Goal: Check status: Check status

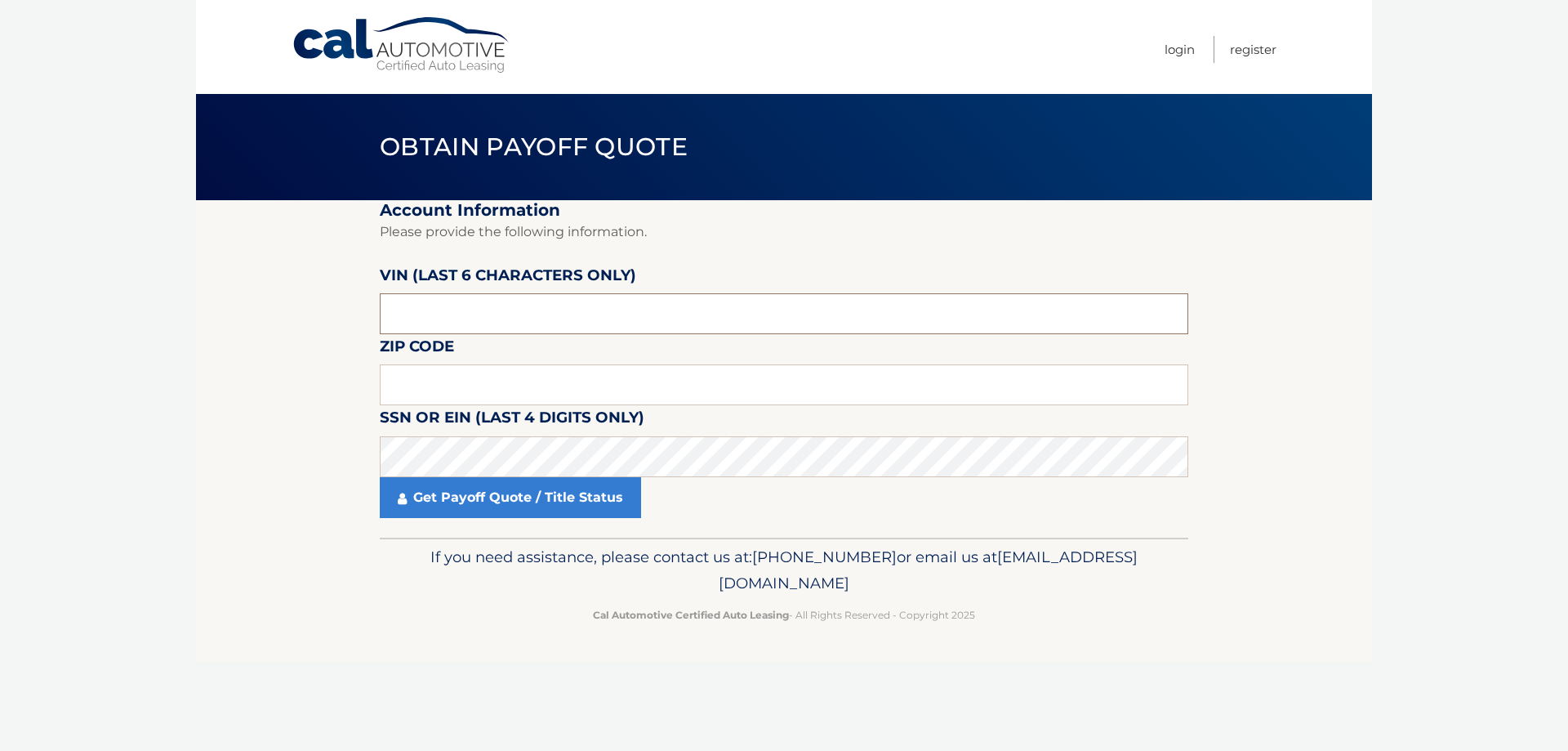
click at [517, 310] on input "text" at bounding box center [784, 314] width 809 height 41
type input "4*****"
type input "401594"
click at [465, 385] on input "text" at bounding box center [784, 385] width 809 height 41
type input "02171"
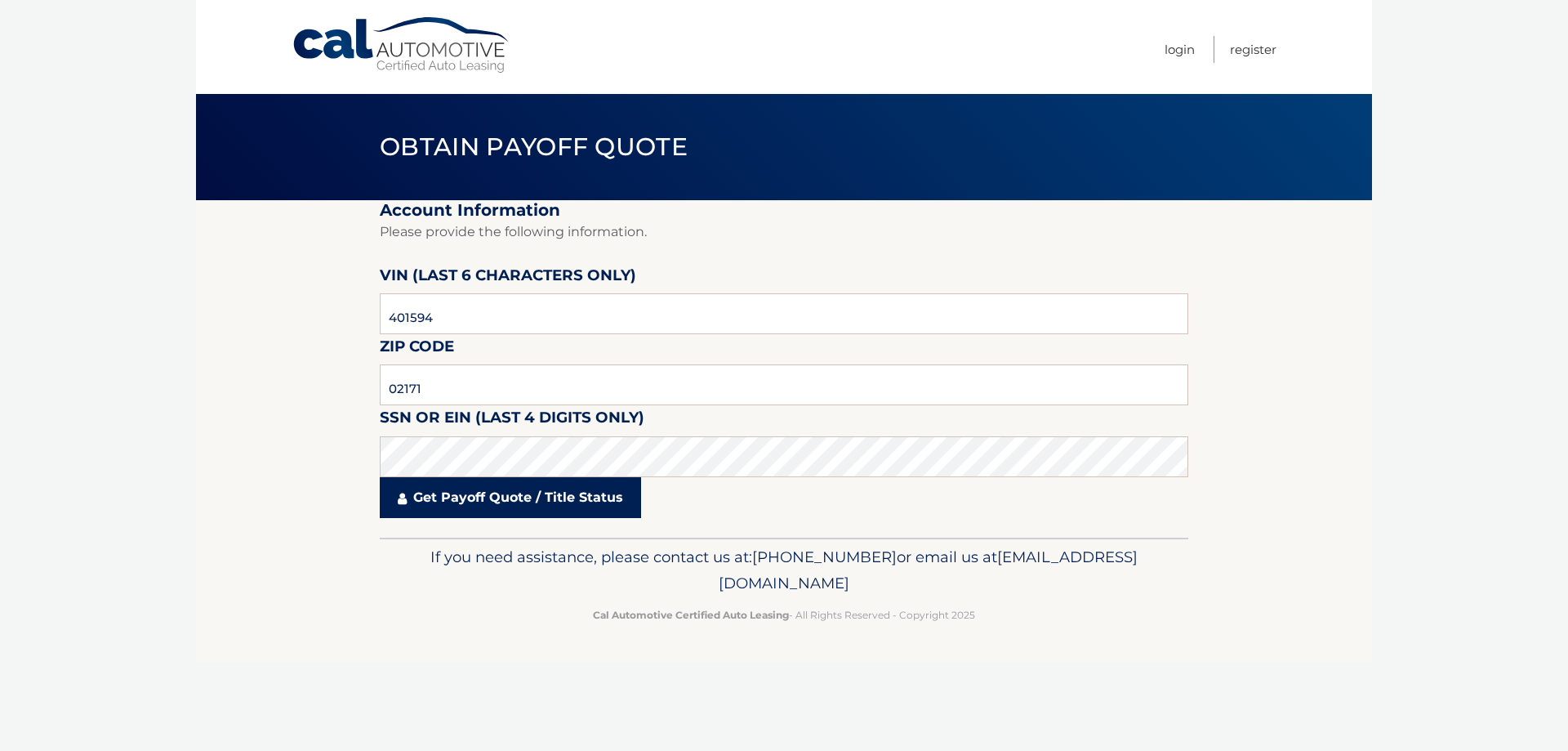
click at [449, 509] on link "Get Payoff Quote / Title Status" at bounding box center [510, 498] width 261 height 41
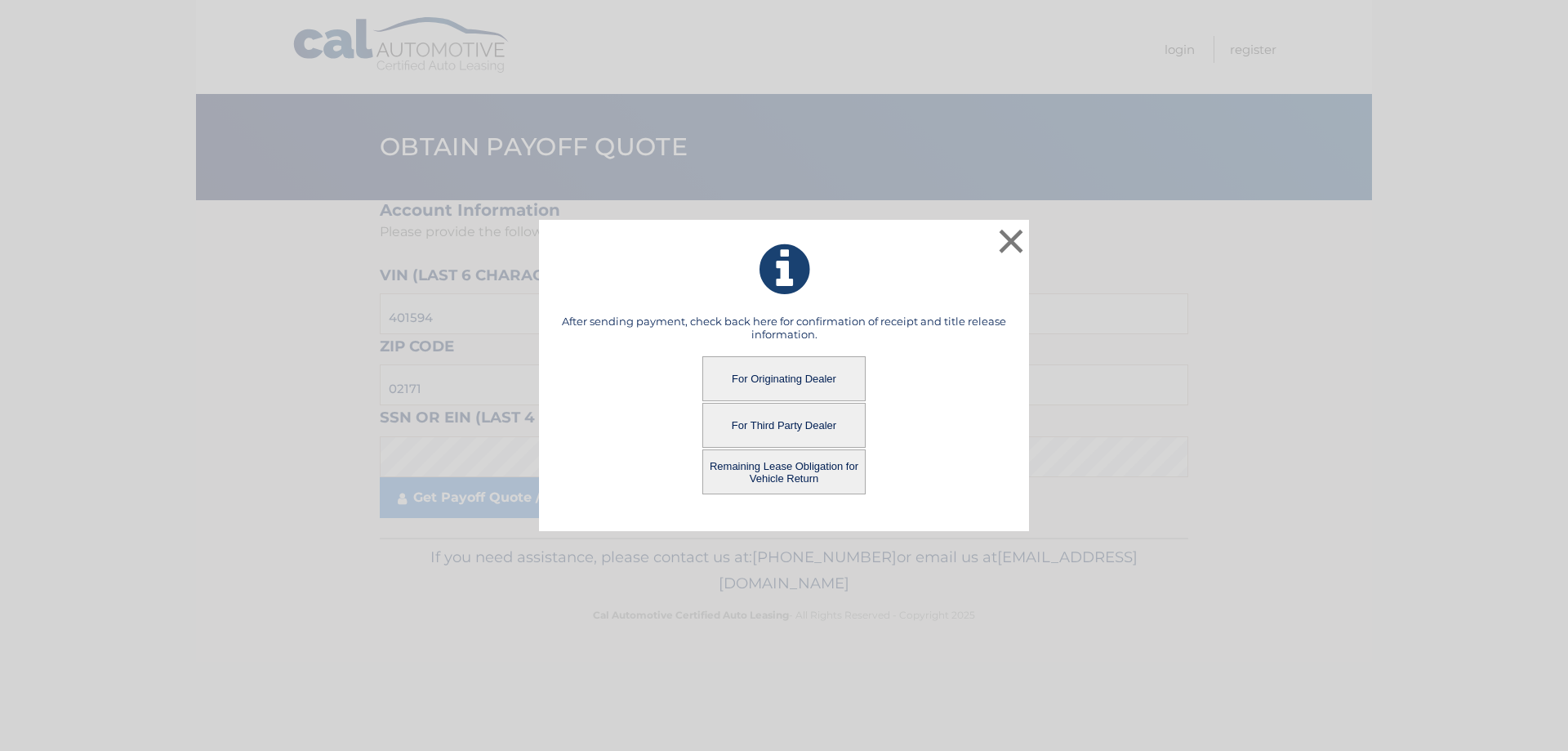
click at [789, 377] on button "For Originating Dealer" at bounding box center [784, 379] width 163 height 45
click at [765, 474] on button "Remaining Lease Obligation for Vehicle Return" at bounding box center [784, 472] width 163 height 45
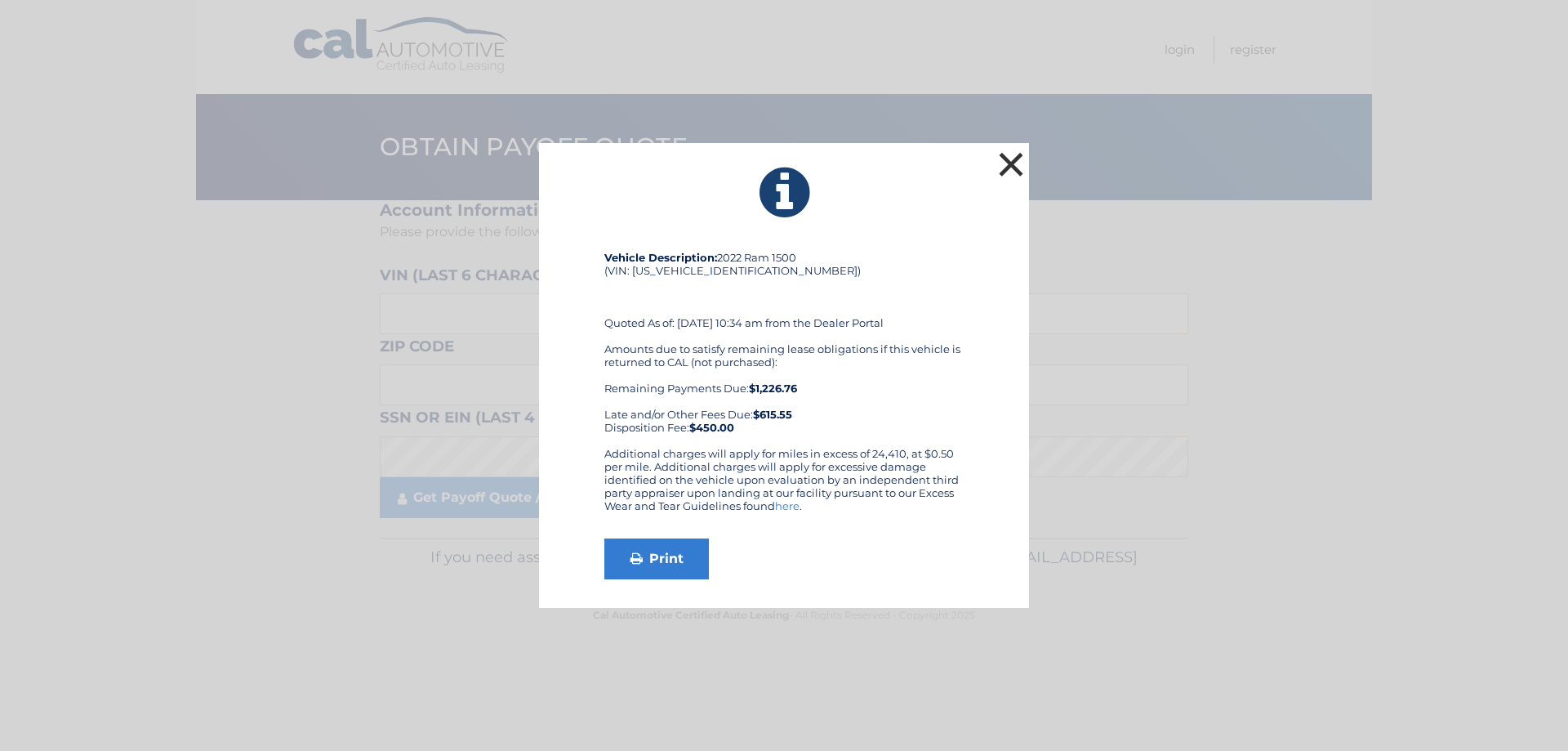
click at [1013, 166] on button "×" at bounding box center [1011, 164] width 32 height 32
